Goal: Task Accomplishment & Management: Use online tool/utility

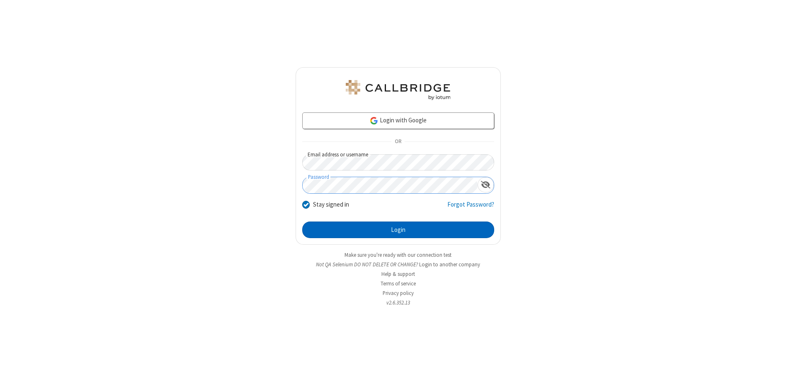
click at [398, 230] on button "Login" at bounding box center [398, 229] width 192 height 17
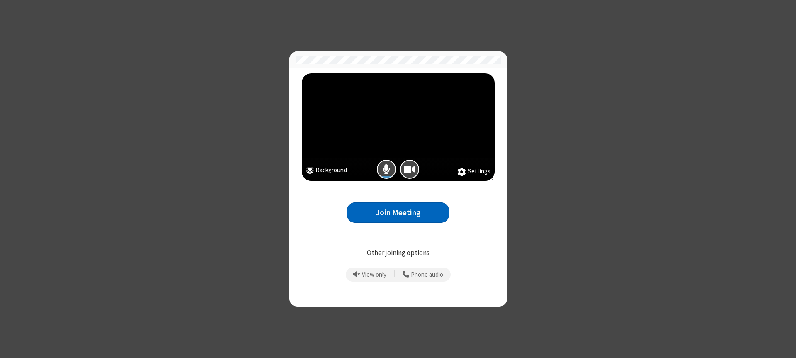
click at [398, 212] on button "Join Meeting" at bounding box center [398, 212] width 102 height 20
